Goal: Task Accomplishment & Management: Use online tool/utility

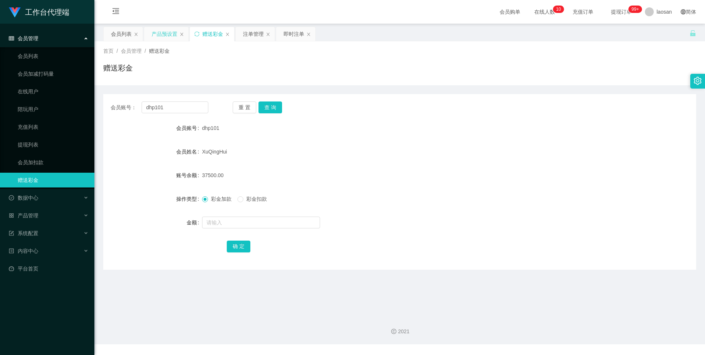
click at [163, 34] on div "产品预设置" at bounding box center [165, 34] width 26 height 14
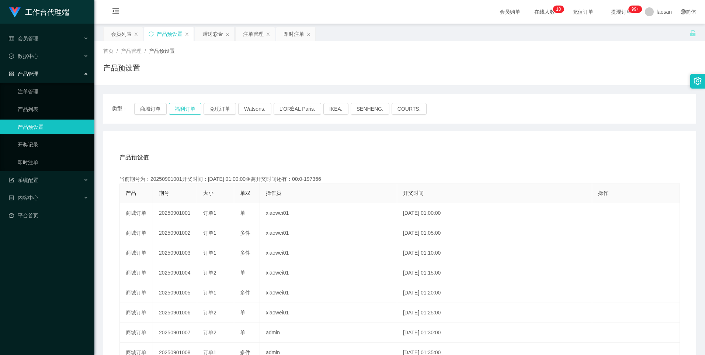
click at [184, 112] on button "福利订单" at bounding box center [185, 109] width 32 height 12
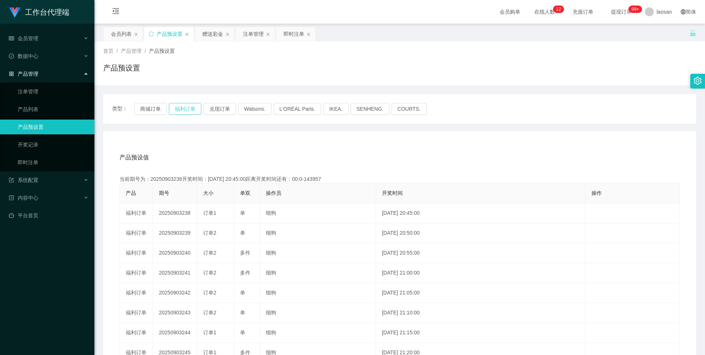
click at [193, 110] on button "福利订单" at bounding box center [185, 109] width 32 height 12
drag, startPoint x: 255, startPoint y: 37, endPoint x: 263, endPoint y: 40, distance: 8.1
click at [255, 37] on div "注单管理" at bounding box center [253, 34] width 21 height 14
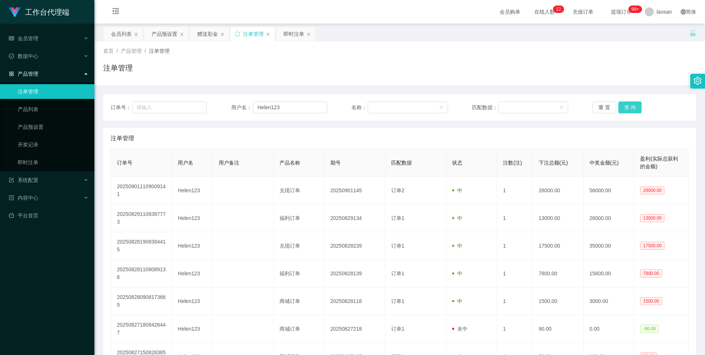
click at [628, 103] on button "查 询" at bounding box center [631, 107] width 24 height 12
click at [626, 103] on button "查 询" at bounding box center [631, 107] width 24 height 12
click at [626, 103] on div "重 置 查 询" at bounding box center [641, 107] width 96 height 12
click at [22, 159] on link "即时注单" at bounding box center [53, 162] width 71 height 15
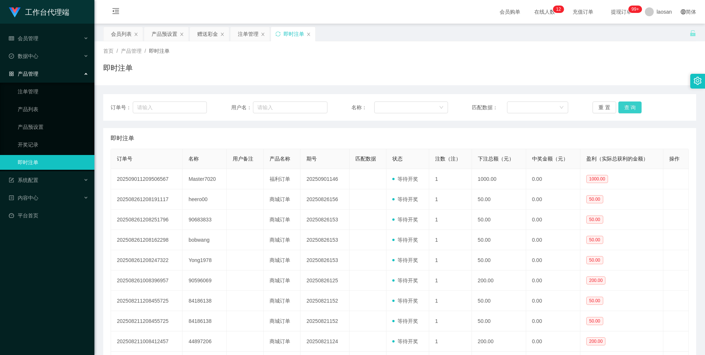
click at [635, 106] on button "查 询" at bounding box center [631, 107] width 24 height 12
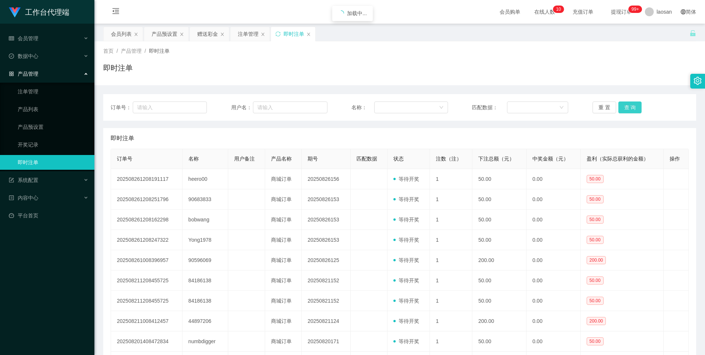
click at [635, 106] on button "查 询" at bounding box center [631, 107] width 24 height 12
click at [624, 110] on button "查 询" at bounding box center [631, 107] width 24 height 12
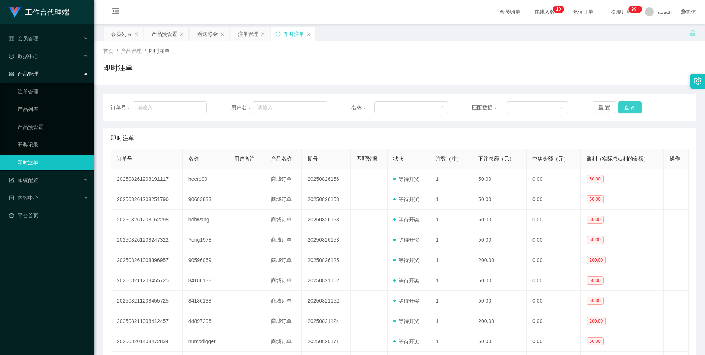
click at [624, 110] on button "查 询" at bounding box center [631, 107] width 24 height 12
click at [638, 109] on button "查 询" at bounding box center [631, 107] width 24 height 12
click at [631, 101] on div "订单号： 用户名： 名称： 匹配数据： 重 置 查 询" at bounding box center [399, 107] width 593 height 27
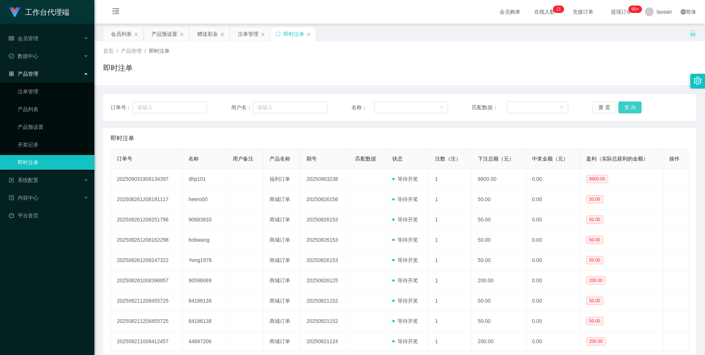
click at [633, 106] on button "查 询" at bounding box center [631, 107] width 24 height 12
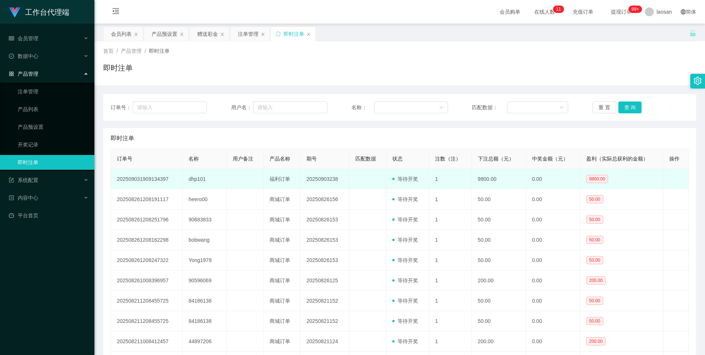
click at [187, 173] on td "dhp101" at bounding box center [205, 179] width 44 height 20
click at [192, 175] on td "dhp101" at bounding box center [205, 179] width 44 height 20
click at [193, 176] on td "dhp101" at bounding box center [205, 179] width 44 height 20
click at [196, 176] on td "dhp101" at bounding box center [205, 179] width 44 height 20
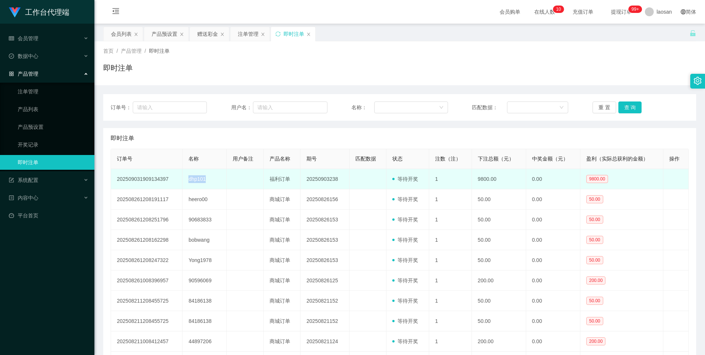
click at [196, 176] on td "dhp101" at bounding box center [205, 179] width 44 height 20
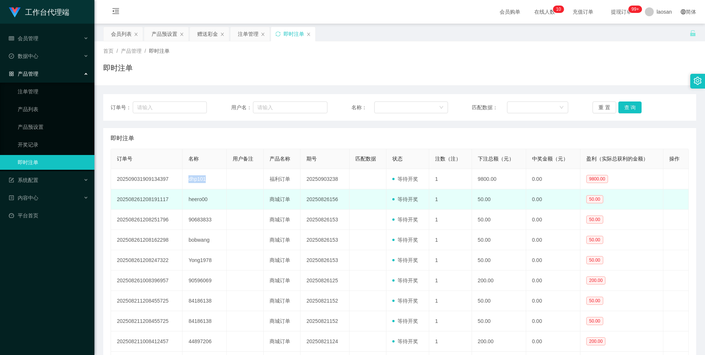
copy td "dhp101"
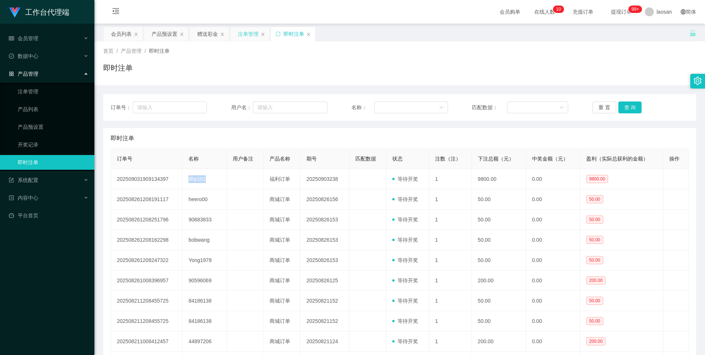
click at [241, 36] on div "注单管理" at bounding box center [248, 34] width 21 height 14
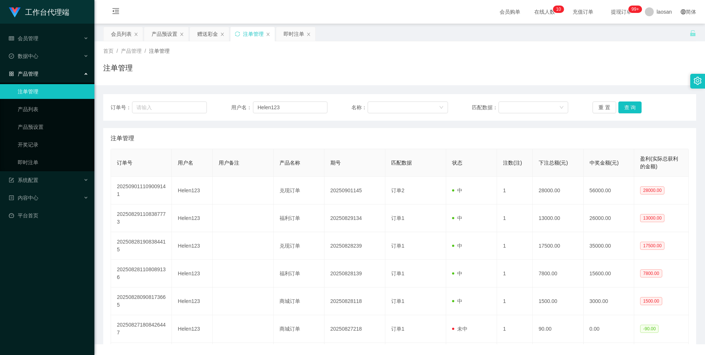
drag, startPoint x: 118, startPoint y: 36, endPoint x: 137, endPoint y: 45, distance: 20.5
click at [118, 36] on div "会员列表" at bounding box center [121, 34] width 21 height 14
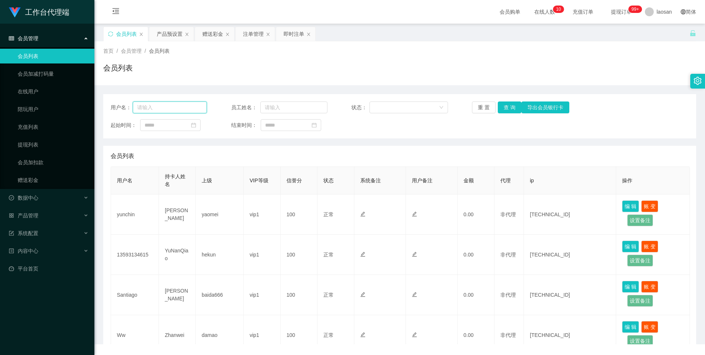
click at [175, 107] on input "text" at bounding box center [170, 107] width 75 height 12
paste input "dhp101"
type input "dhp101"
click at [513, 102] on button "查 询" at bounding box center [510, 107] width 24 height 12
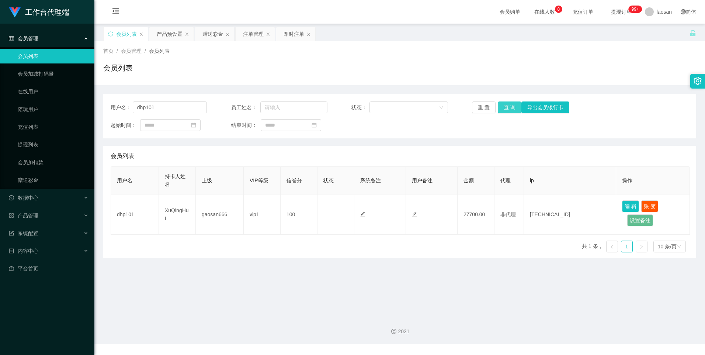
click at [505, 106] on button "查 询" at bounding box center [510, 107] width 24 height 12
drag, startPoint x: 168, startPoint y: 108, endPoint x: 123, endPoint y: 107, distance: 45.0
click at [123, 107] on div "用户名： dhp101" at bounding box center [159, 107] width 96 height 12
drag, startPoint x: 247, startPoint y: 33, endPoint x: 267, endPoint y: 44, distance: 23.0
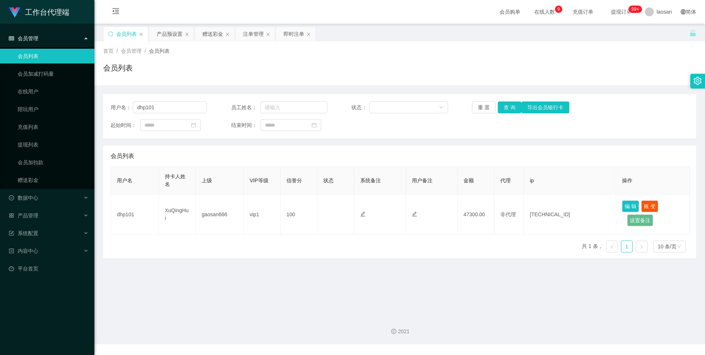
click at [247, 33] on div "注单管理" at bounding box center [253, 34] width 21 height 14
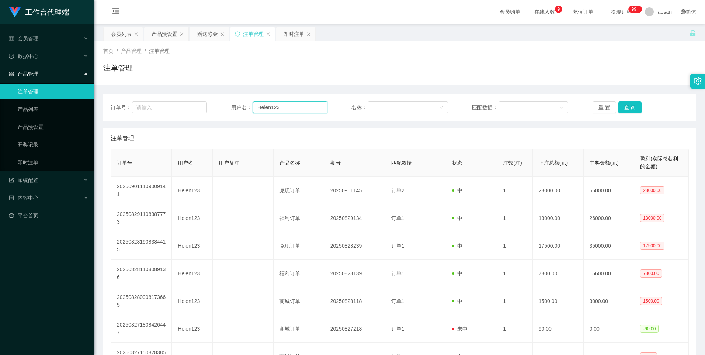
drag, startPoint x: 298, startPoint y: 108, endPoint x: 221, endPoint y: 105, distance: 77.2
click at [221, 105] on div "订单号： 用户名： Helen123 名称： 匹配数据： 重 置 查 询" at bounding box center [400, 107] width 578 height 12
paste input "dhp101"
type input "dhp101"
click at [626, 110] on button "查 询" at bounding box center [631, 107] width 24 height 12
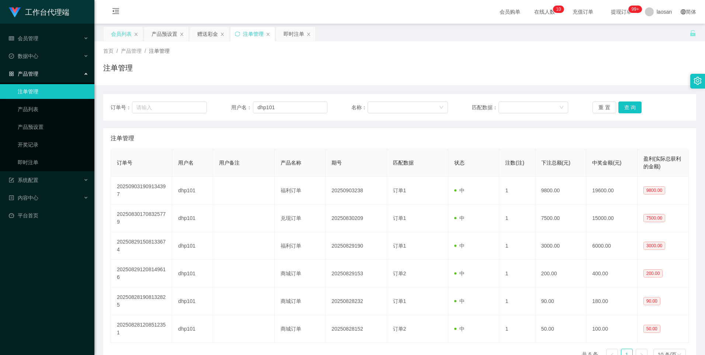
click at [129, 31] on div "会员列表" at bounding box center [121, 34] width 21 height 14
